Goal: Information Seeking & Learning: Check status

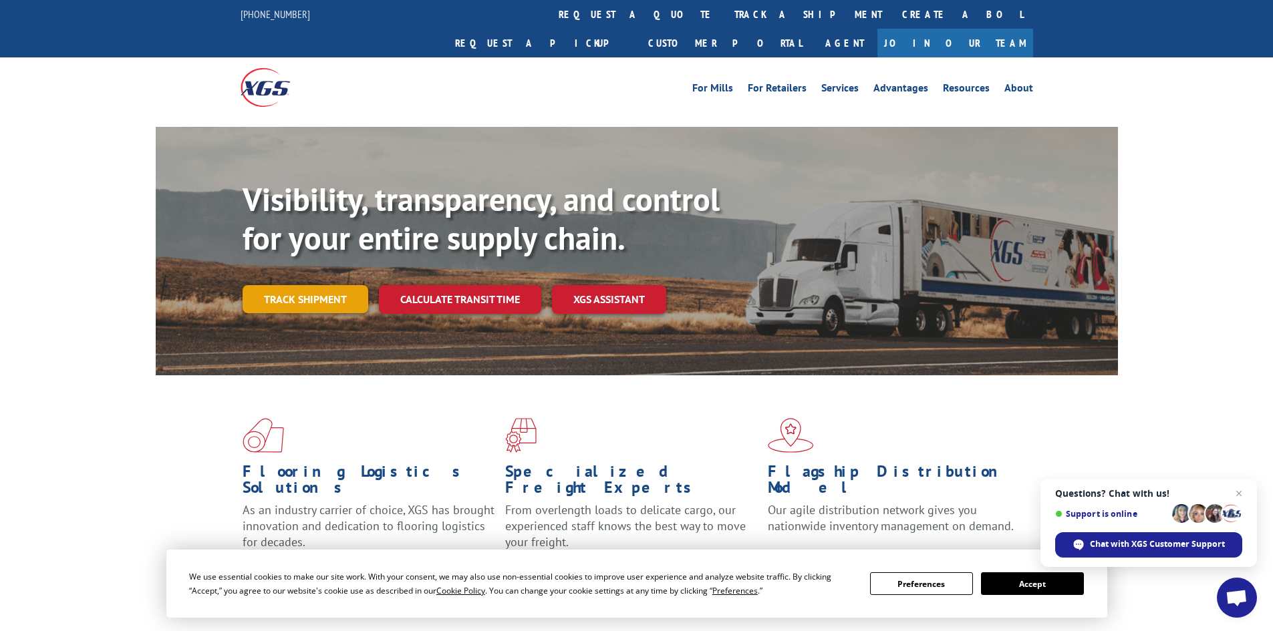
click at [305, 285] on link "Track shipment" at bounding box center [306, 299] width 126 height 28
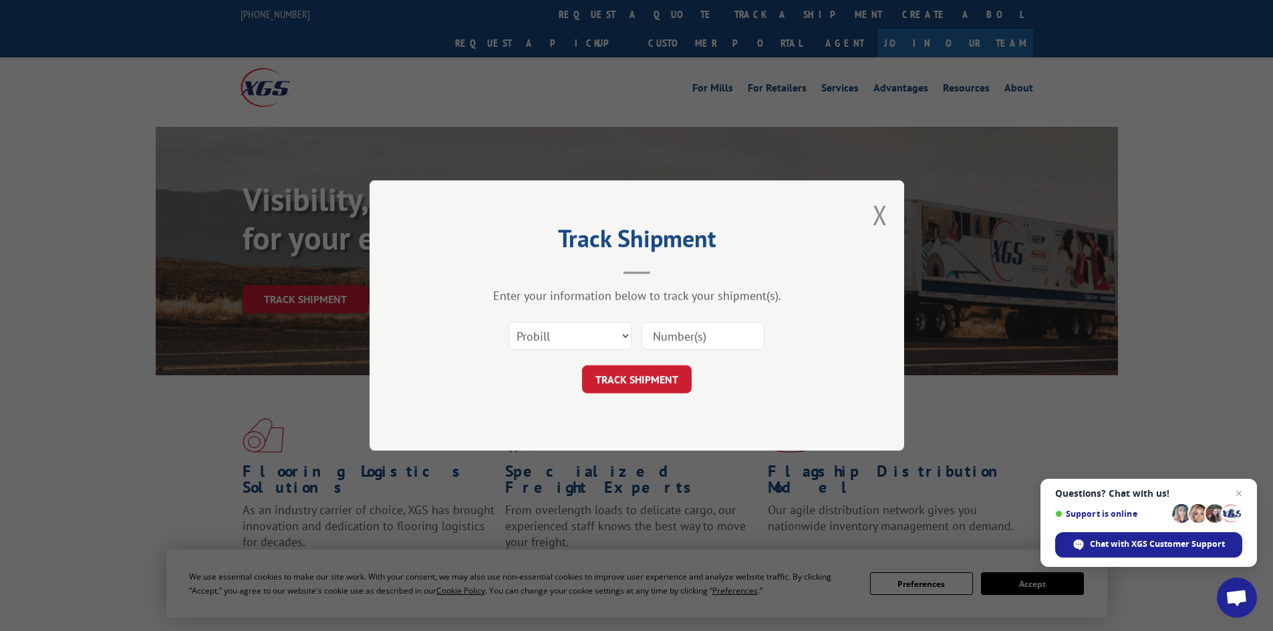
drag, startPoint x: 711, startPoint y: 335, endPoint x: 690, endPoint y: 351, distance: 26.7
click at [711, 335] on input at bounding box center [702, 336] width 123 height 28
paste input "17402590"
type input "17402590"
click at [653, 370] on button "TRACK SHIPMENT" at bounding box center [637, 379] width 110 height 28
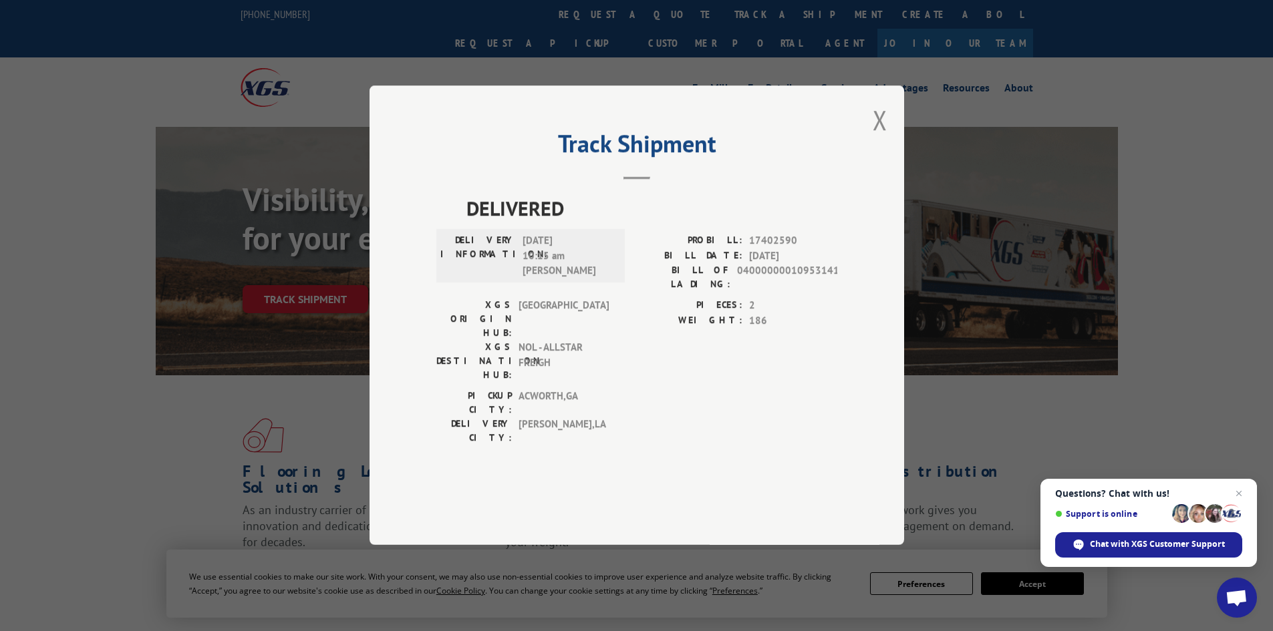
click at [773, 249] on span "17402590" at bounding box center [793, 241] width 88 height 15
copy span "17402590"
click at [667, 408] on div "PICKUP CITY: [GEOGRAPHIC_DATA] , [GEOGRAPHIC_DATA] DELIVERY CITY: [GEOGRAPHIC_D…" at bounding box center [636, 420] width 401 height 63
click at [885, 138] on button "Close modal" at bounding box center [879, 119] width 15 height 35
